Goal: Task Accomplishment & Management: Use online tool/utility

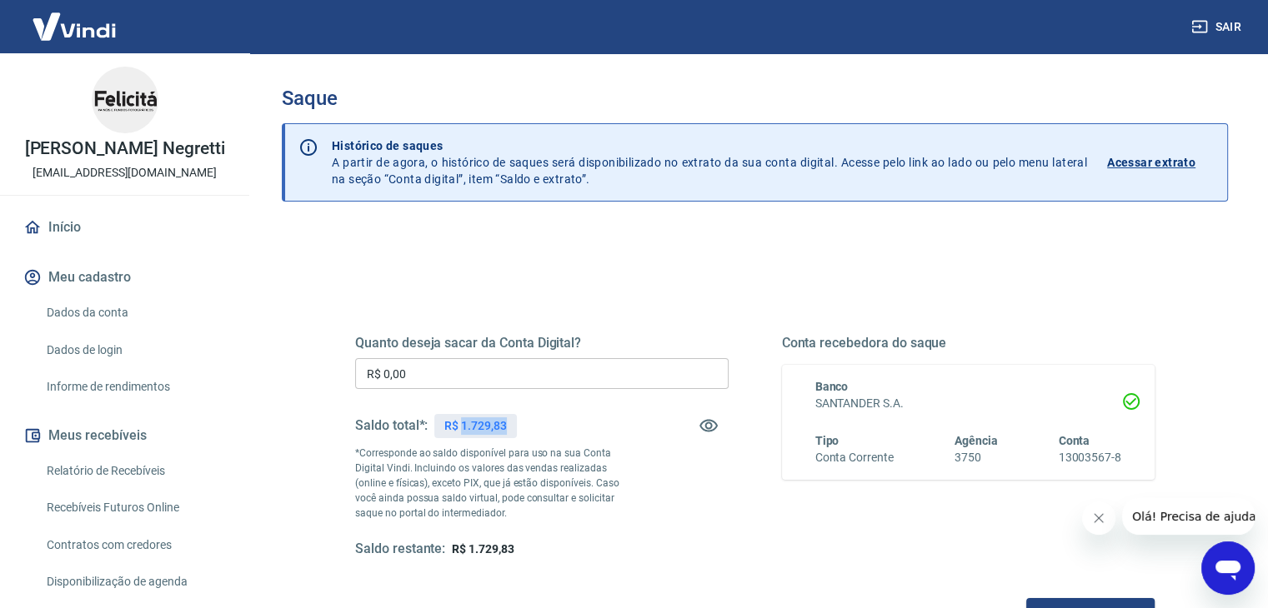
drag, startPoint x: 507, startPoint y: 421, endPoint x: 460, endPoint y: 424, distance: 46.8
click at [460, 424] on div "R$ 1.729,83" at bounding box center [475, 426] width 82 height 24
copy p "1.729,83"
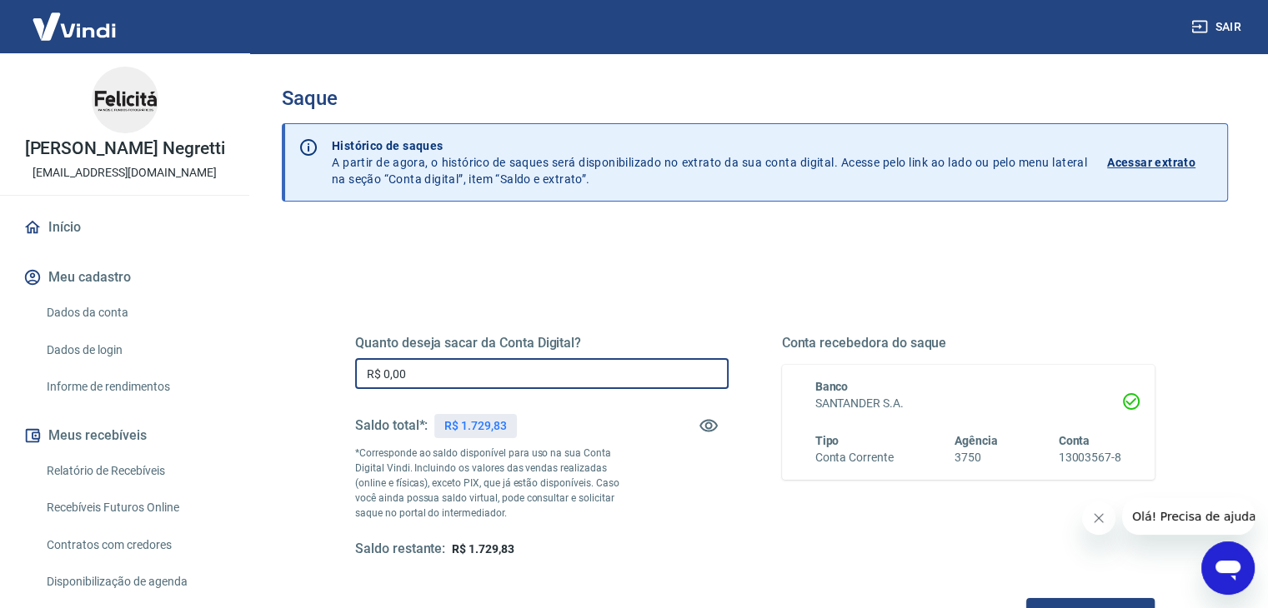
drag, startPoint x: 440, startPoint y: 375, endPoint x: 116, endPoint y: 342, distance: 325.9
click at [117, 348] on div "Sair [PERSON_NAME] Negretti [EMAIL_ADDRESS][DOMAIN_NAME] Início Meu cadastro Da…" at bounding box center [634, 304] width 1268 height 608
paste input "1.729,83"
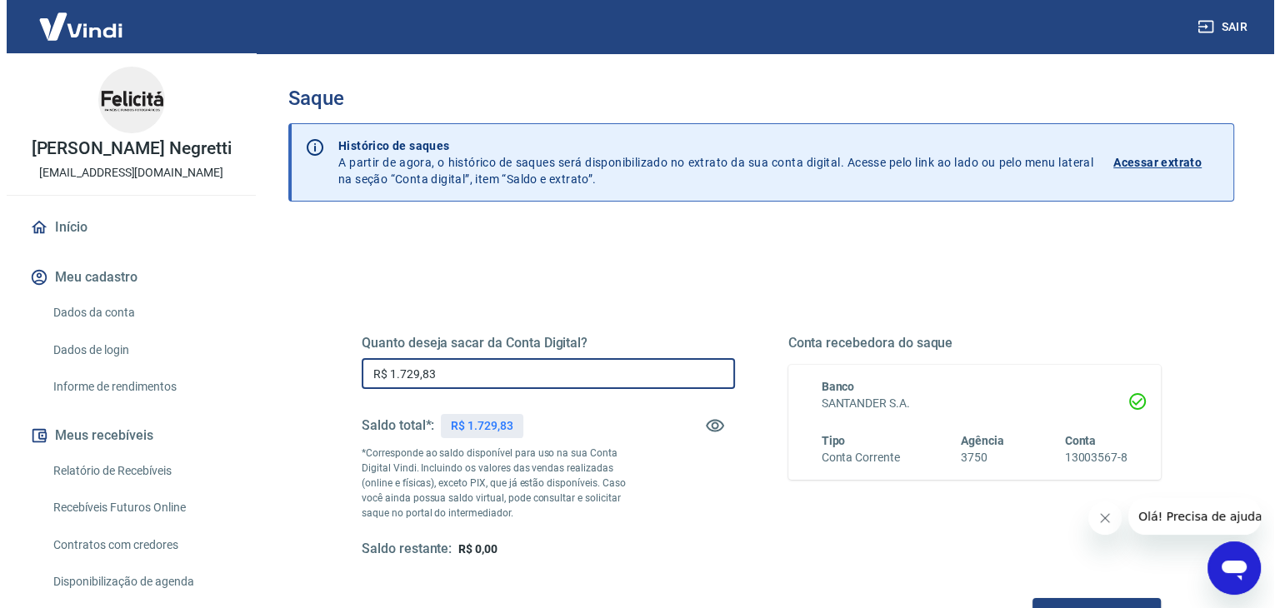
scroll to position [215, 0]
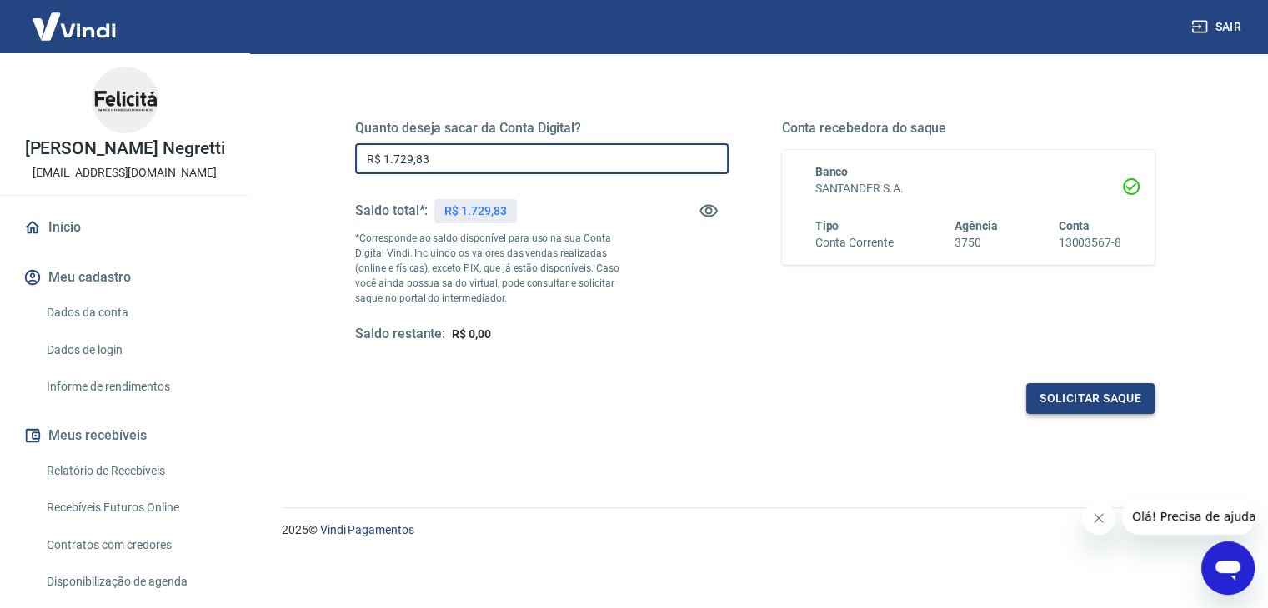
type input "R$ 1.729,83"
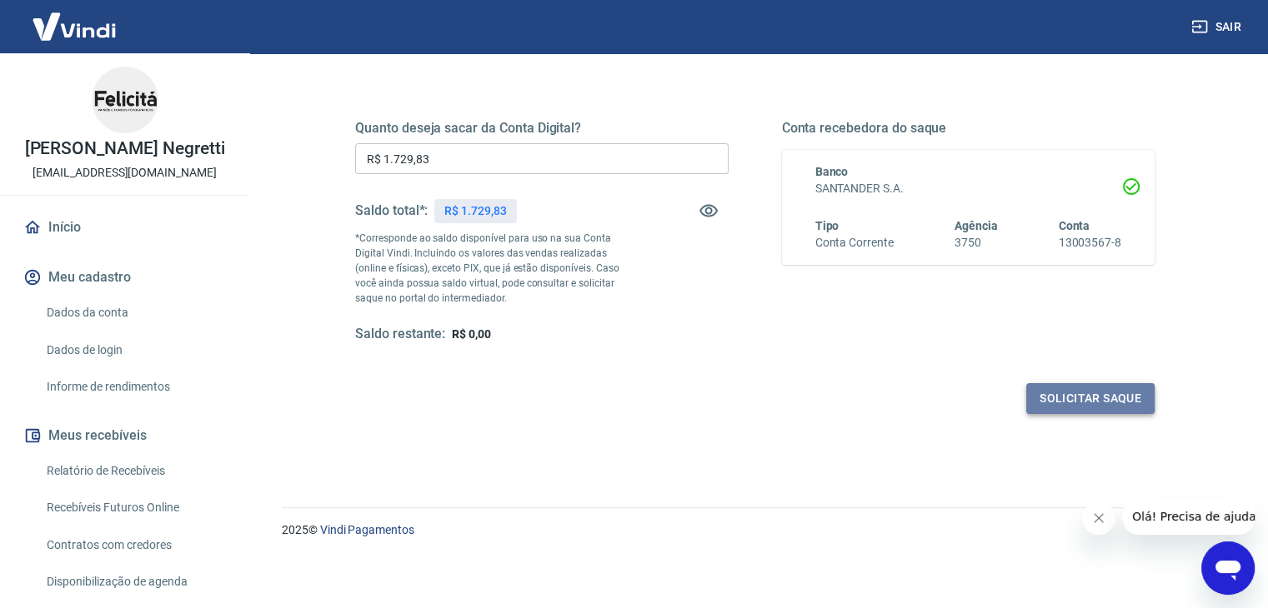
click at [1064, 398] on button "Solicitar saque" at bounding box center [1090, 398] width 128 height 31
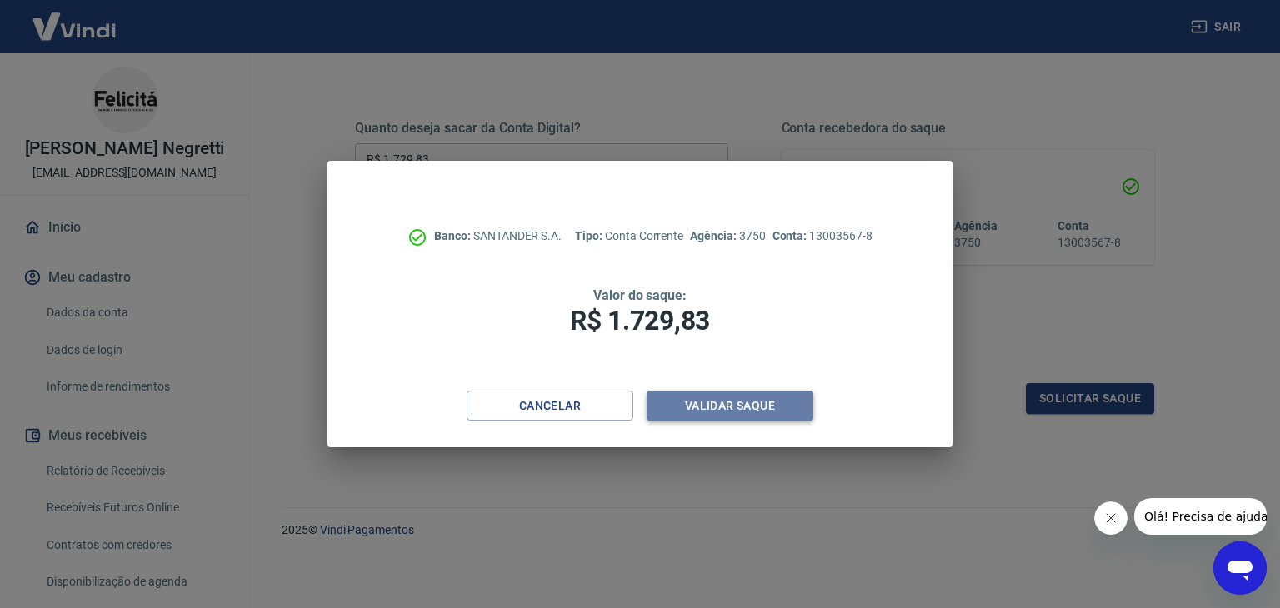
click at [714, 412] on button "Validar saque" at bounding box center [730, 406] width 167 height 31
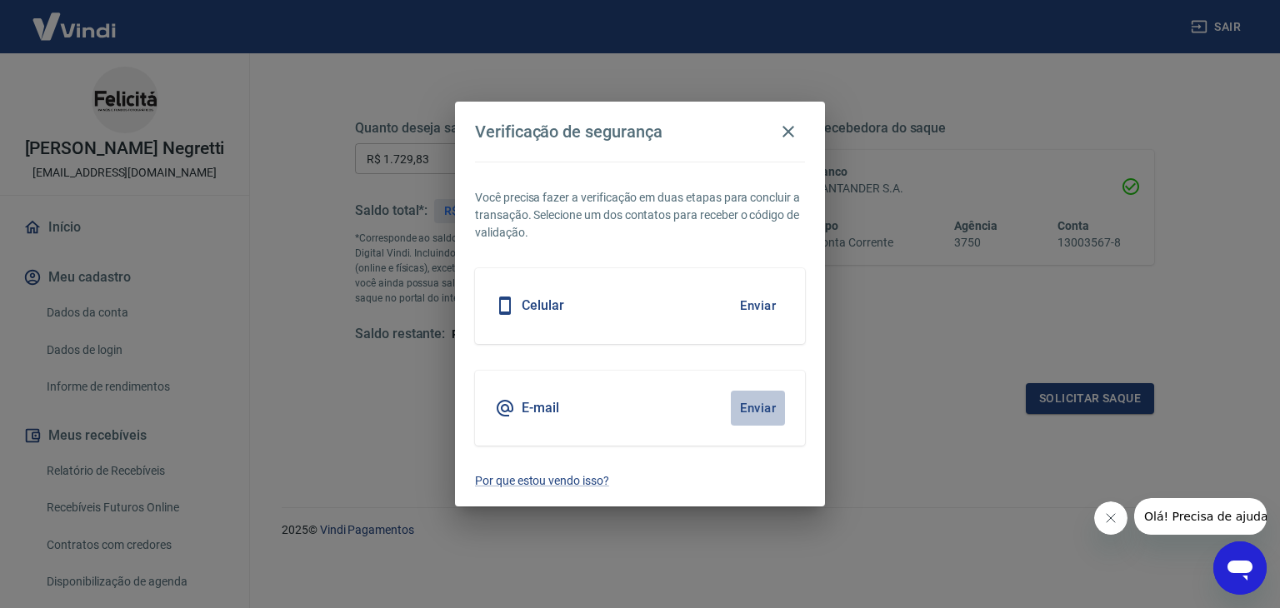
click at [760, 393] on button "Enviar" at bounding box center [758, 408] width 54 height 35
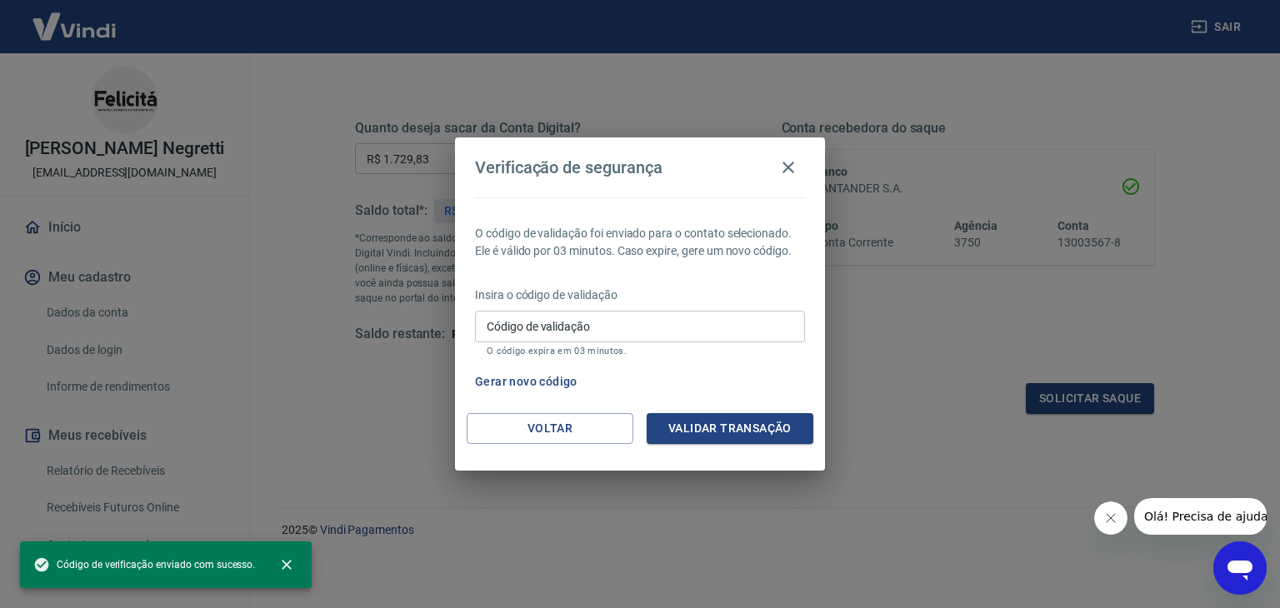
click at [770, 408] on div "O código de validação foi enviado para o contato selecionado. Ele é válido por …" at bounding box center [640, 306] width 370 height 216
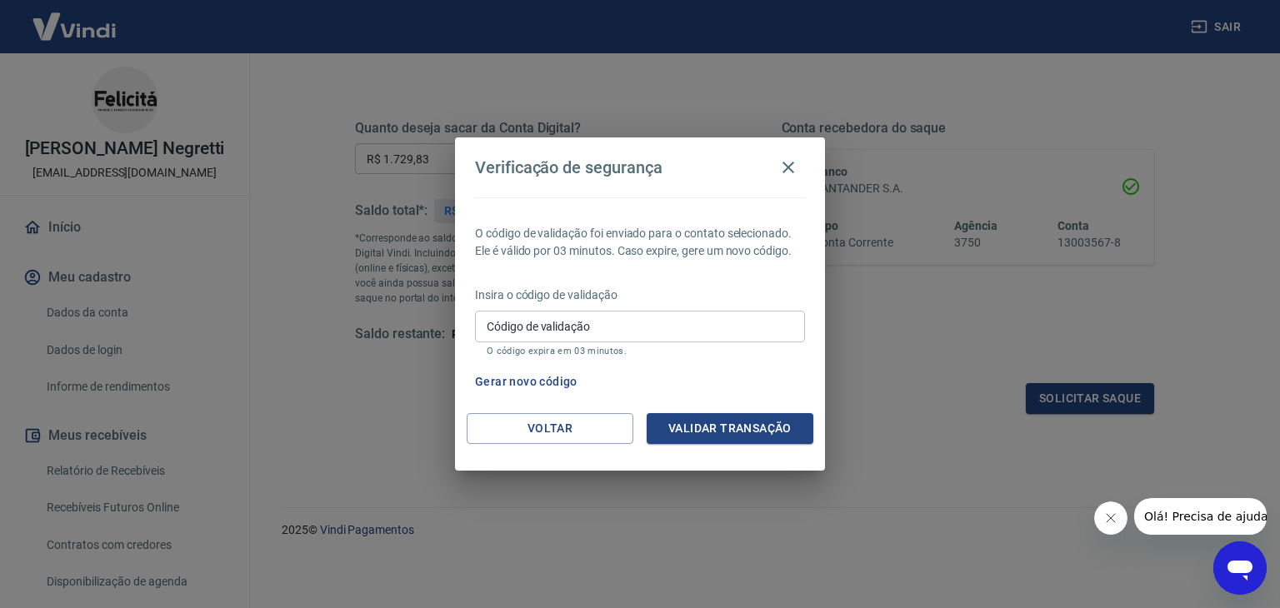
click at [763, 370] on div "Gerar novo código" at bounding box center [636, 382] width 337 height 31
click at [660, 347] on p "O código expira em 03 minutos." at bounding box center [640, 351] width 307 height 11
click at [660, 326] on input "Código de validação" at bounding box center [640, 326] width 330 height 31
paste input "391551"
type input "391551"
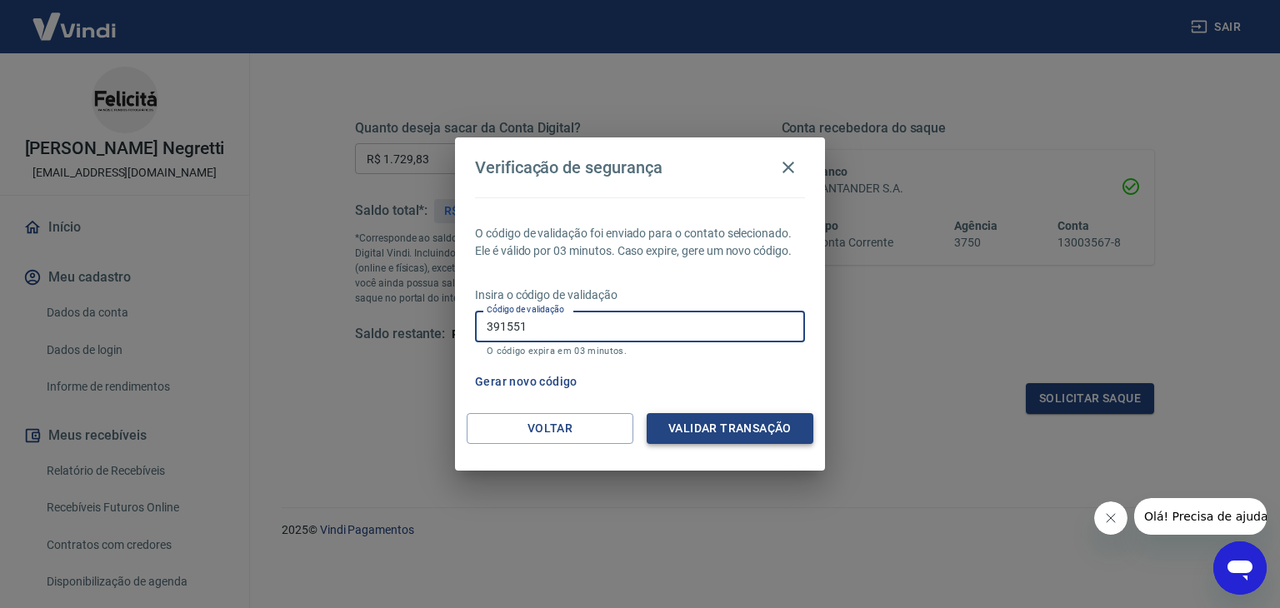
click at [744, 418] on button "Validar transação" at bounding box center [730, 428] width 167 height 31
